Goal: Task Accomplishment & Management: Use online tool/utility

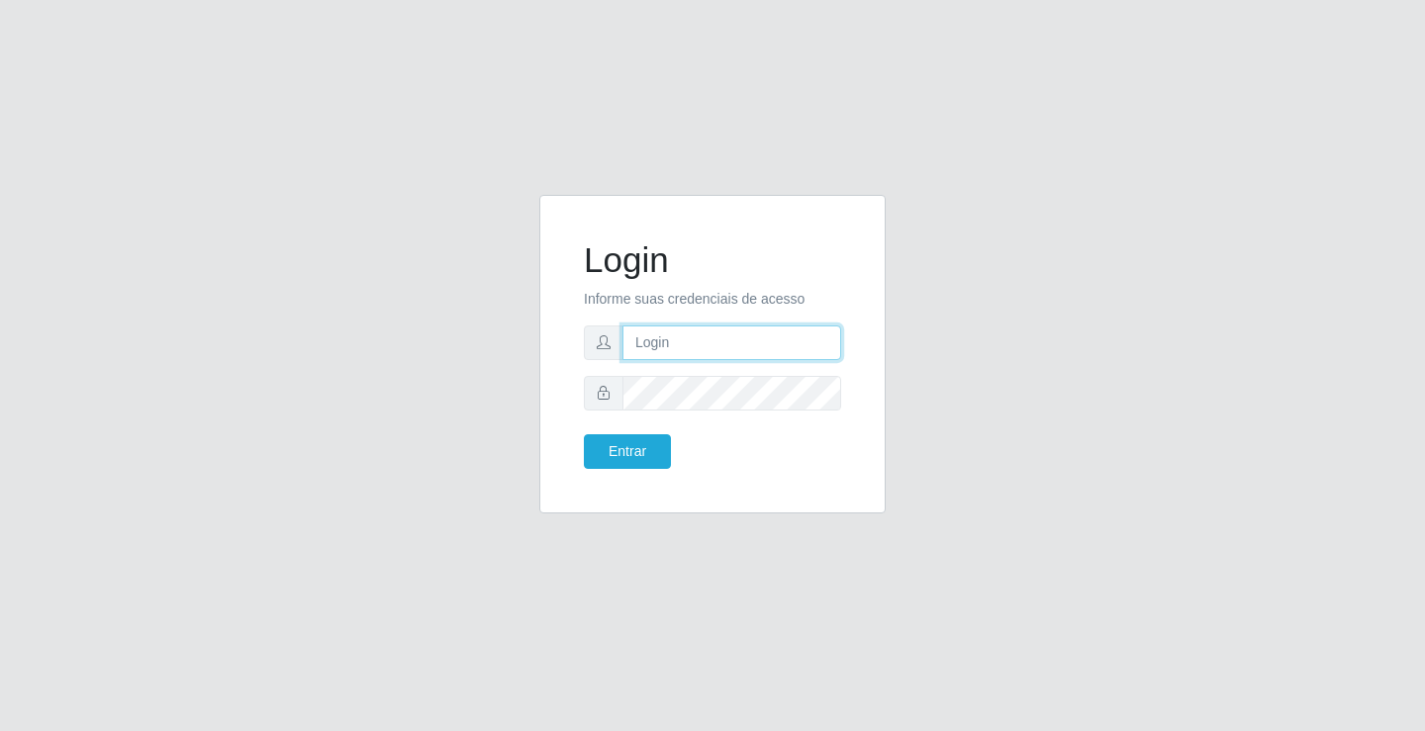
click at [662, 355] on input "text" at bounding box center [732, 343] width 219 height 35
type input "ediane@ideal"
click at [685, 411] on form "Login Informe suas credenciais de acesso ediane@ideal Entrar" at bounding box center [712, 355] width 257 height 230
click at [584, 435] on button "Entrar" at bounding box center [627, 452] width 87 height 35
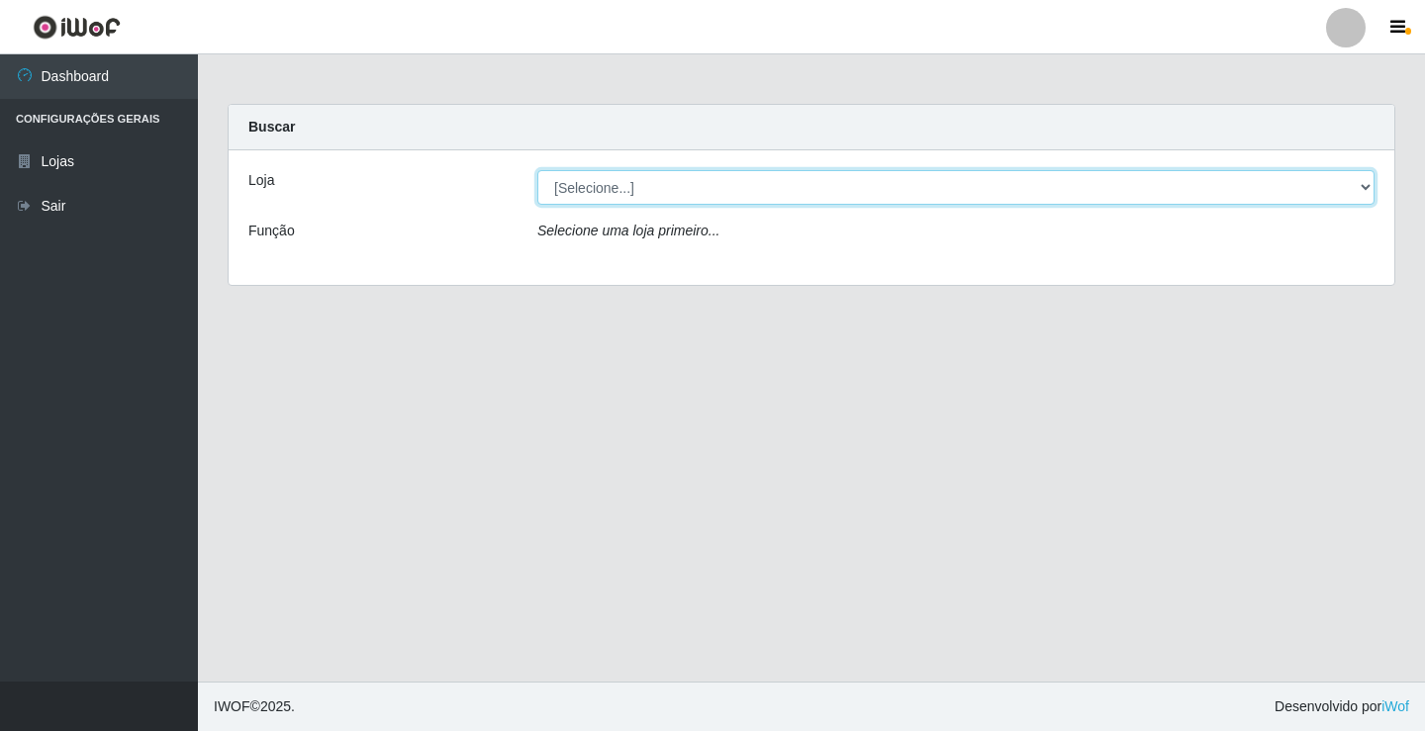
click at [614, 188] on select "[Selecione...] Ideal - Conceição" at bounding box center [955, 187] width 837 height 35
select select "231"
click at [537, 170] on select "[Selecione...] Ideal - Conceição" at bounding box center [955, 187] width 837 height 35
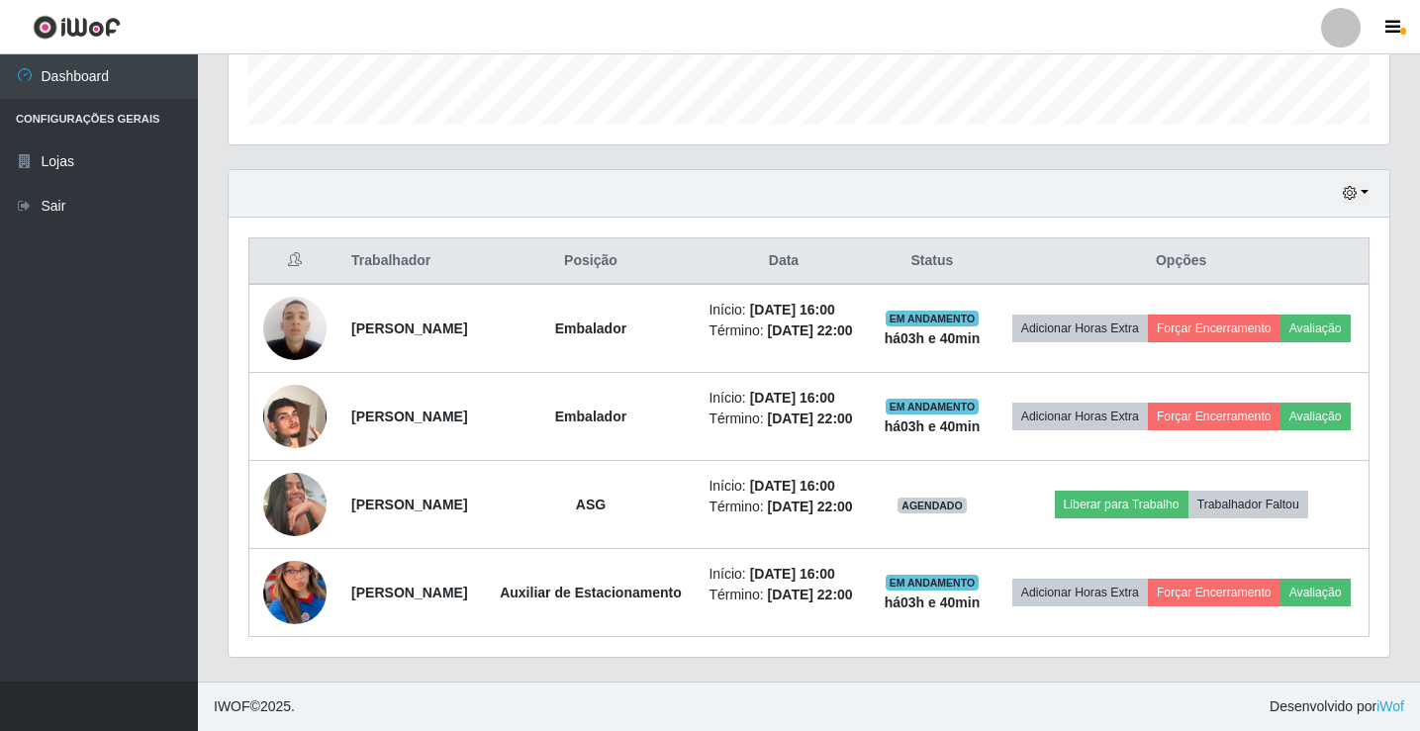
scroll to position [726, 0]
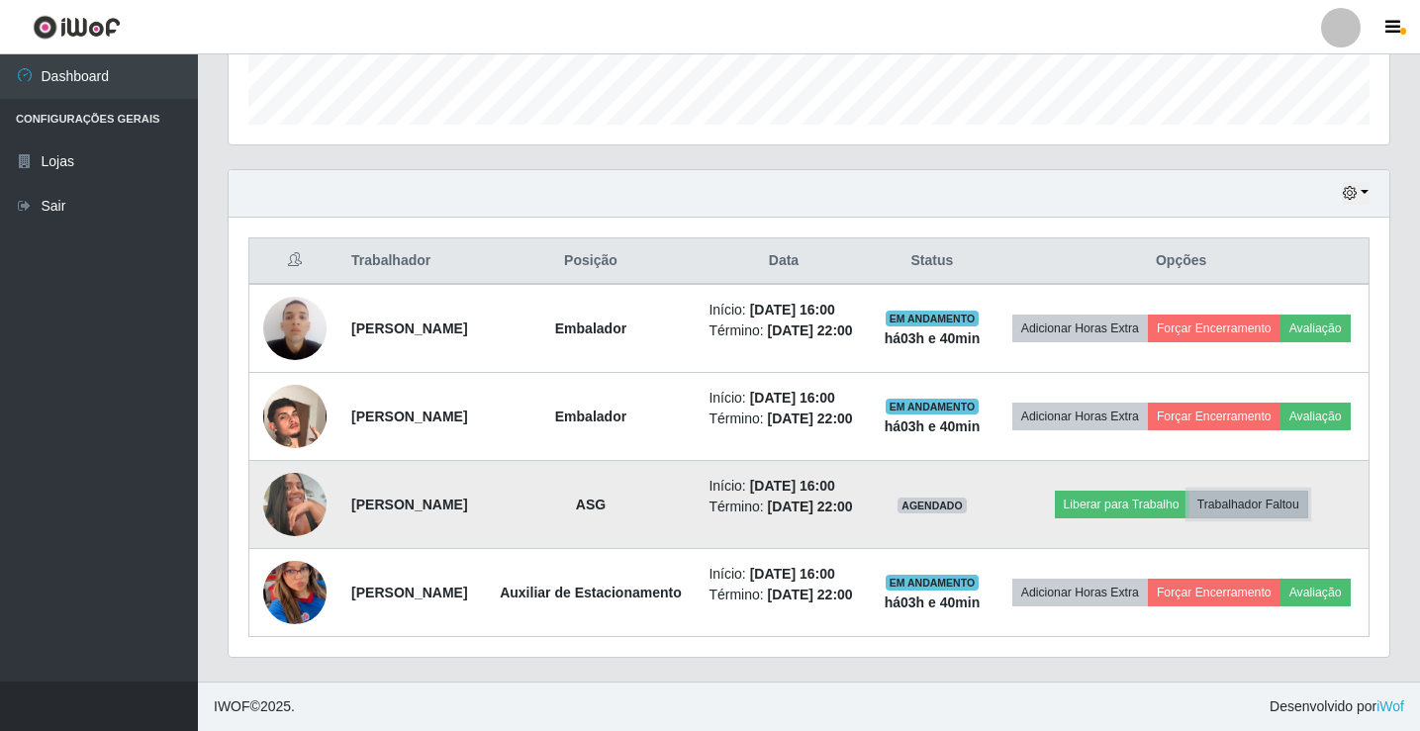
click at [1289, 491] on button "Trabalhador Faltou" at bounding box center [1249, 505] width 120 height 28
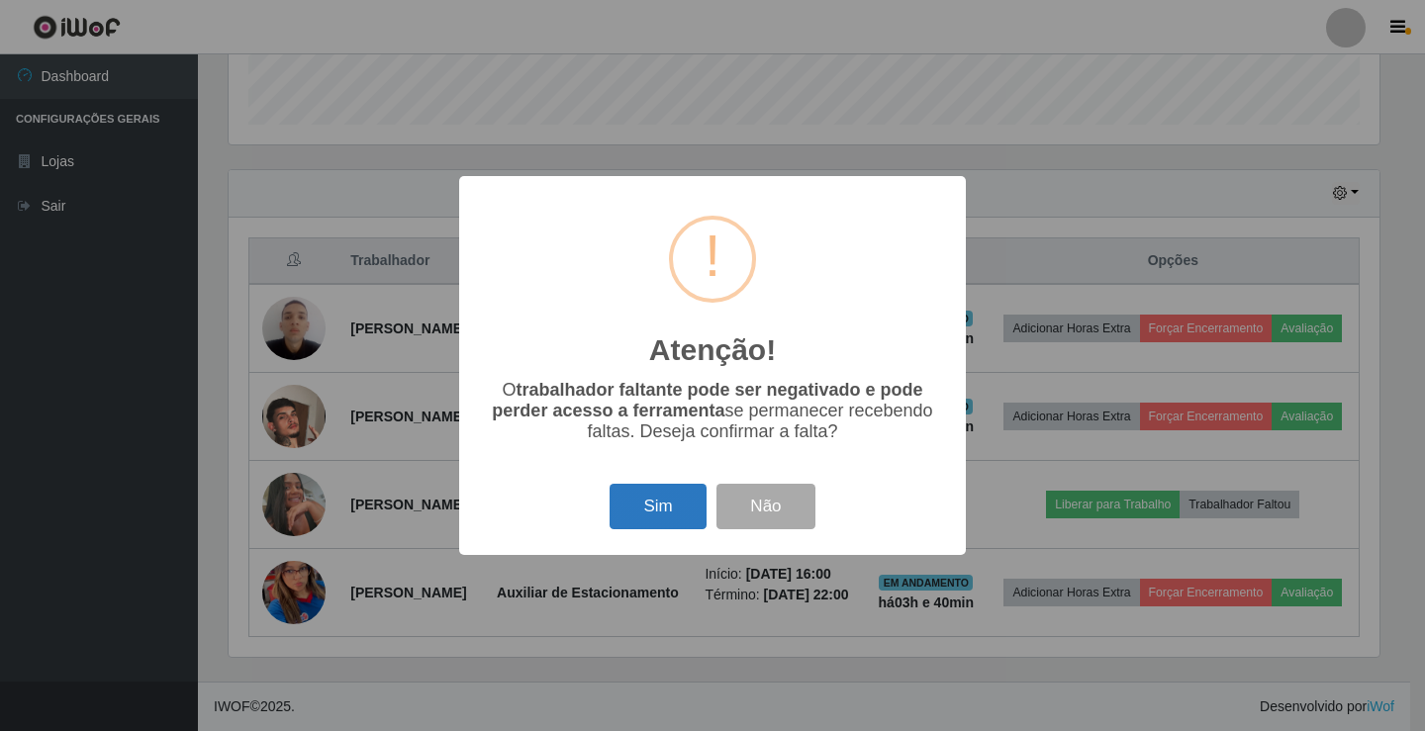
click at [646, 501] on button "Sim" at bounding box center [658, 507] width 96 height 47
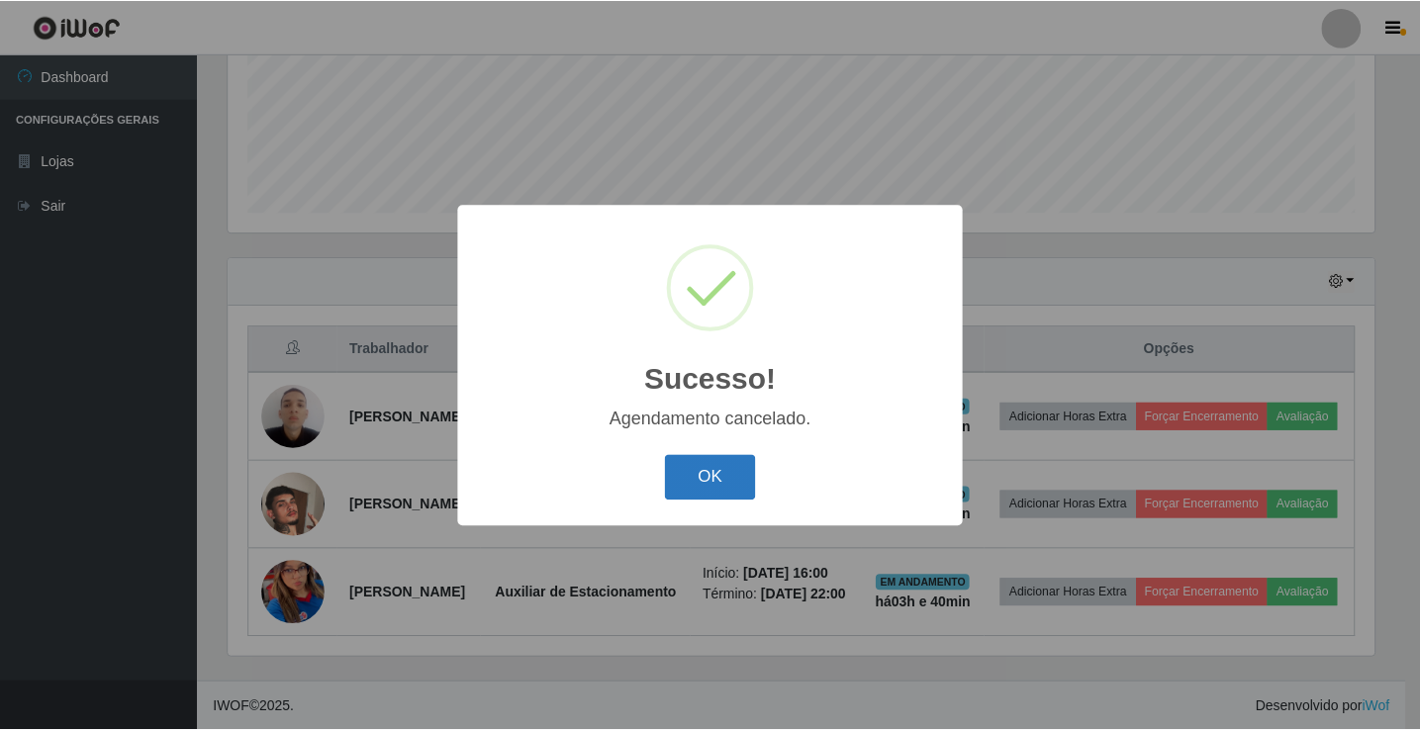
scroll to position [602, 0]
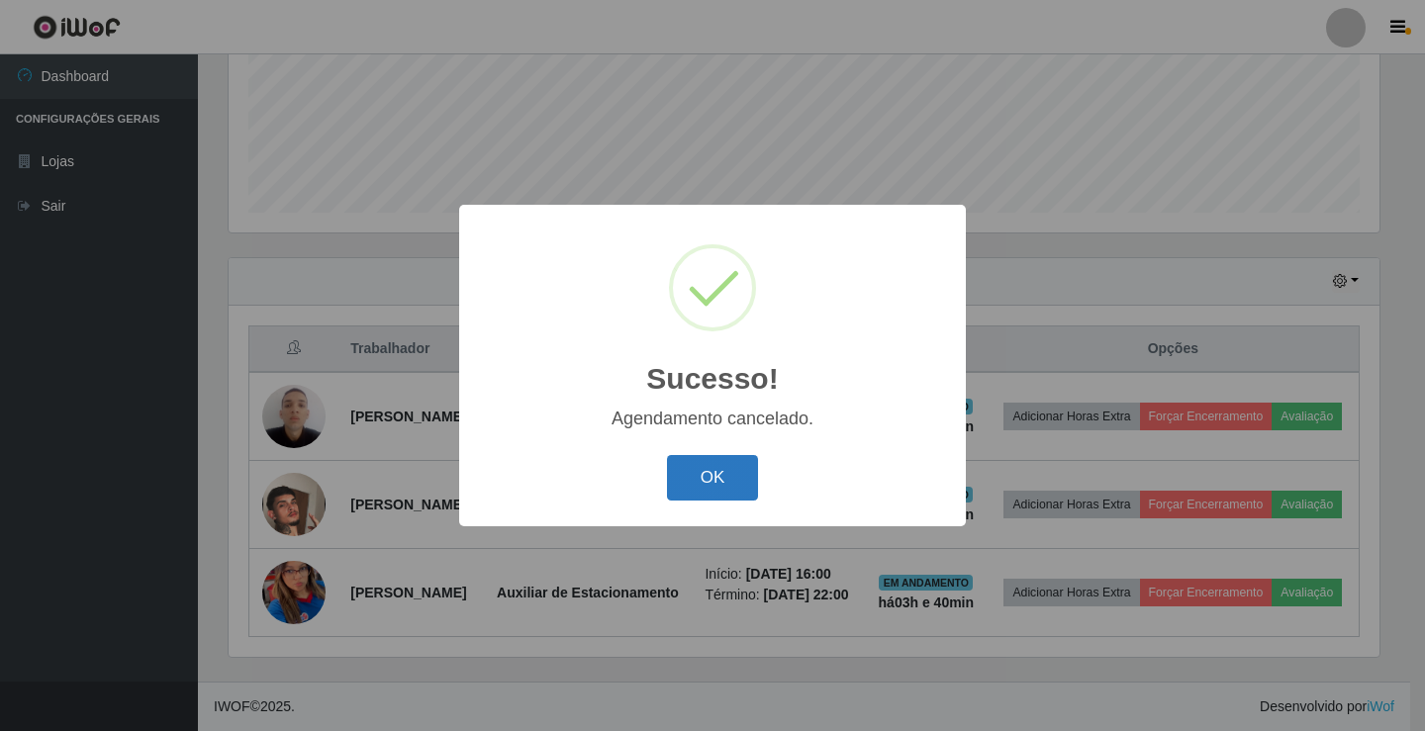
click at [698, 490] on button "OK" at bounding box center [713, 478] width 92 height 47
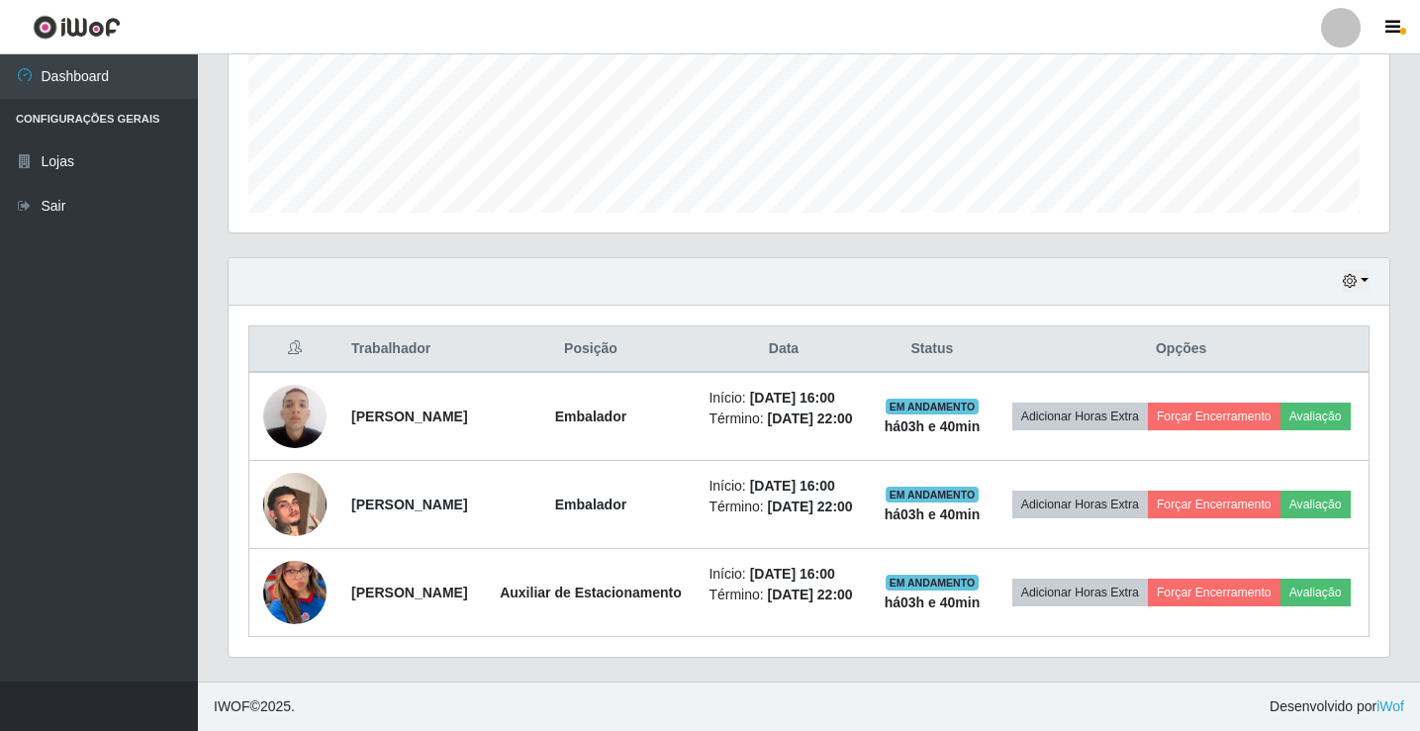
scroll to position [411, 1161]
click at [84, 188] on link "Sair" at bounding box center [99, 206] width 198 height 45
